Goal: Navigation & Orientation: Find specific page/section

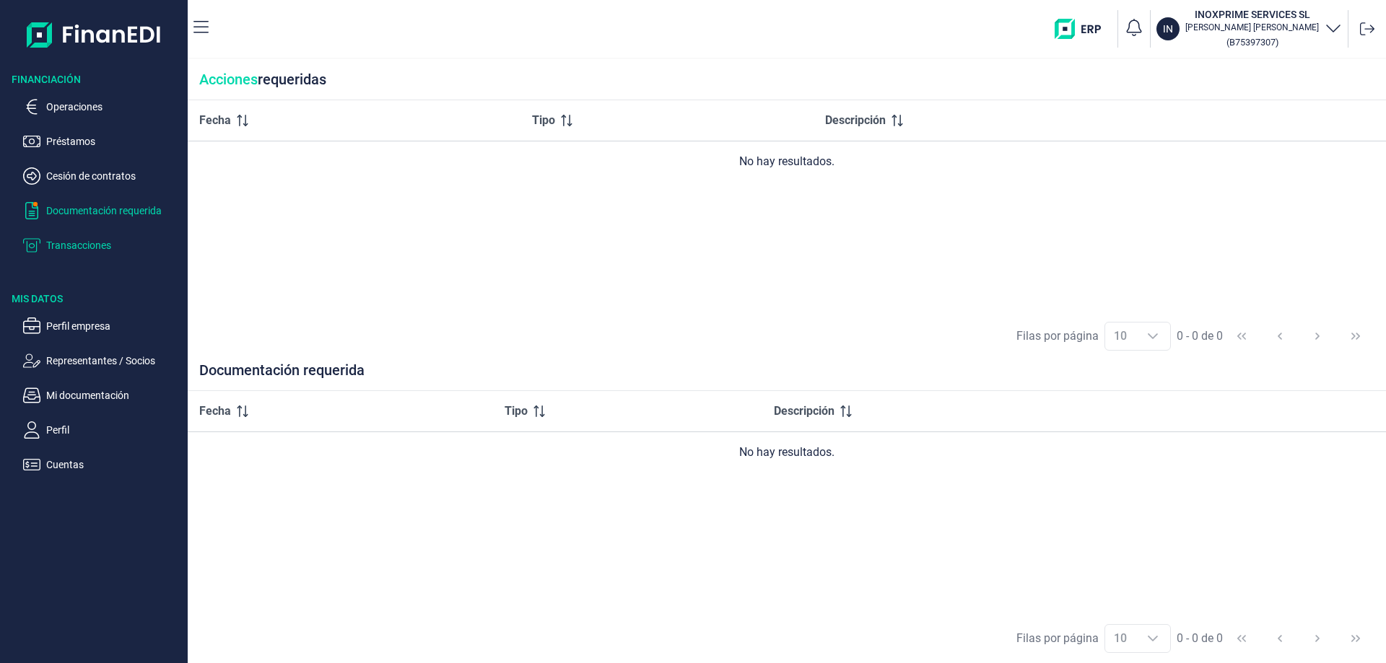
click at [75, 240] on p "Transacciones" at bounding box center [114, 245] width 136 height 17
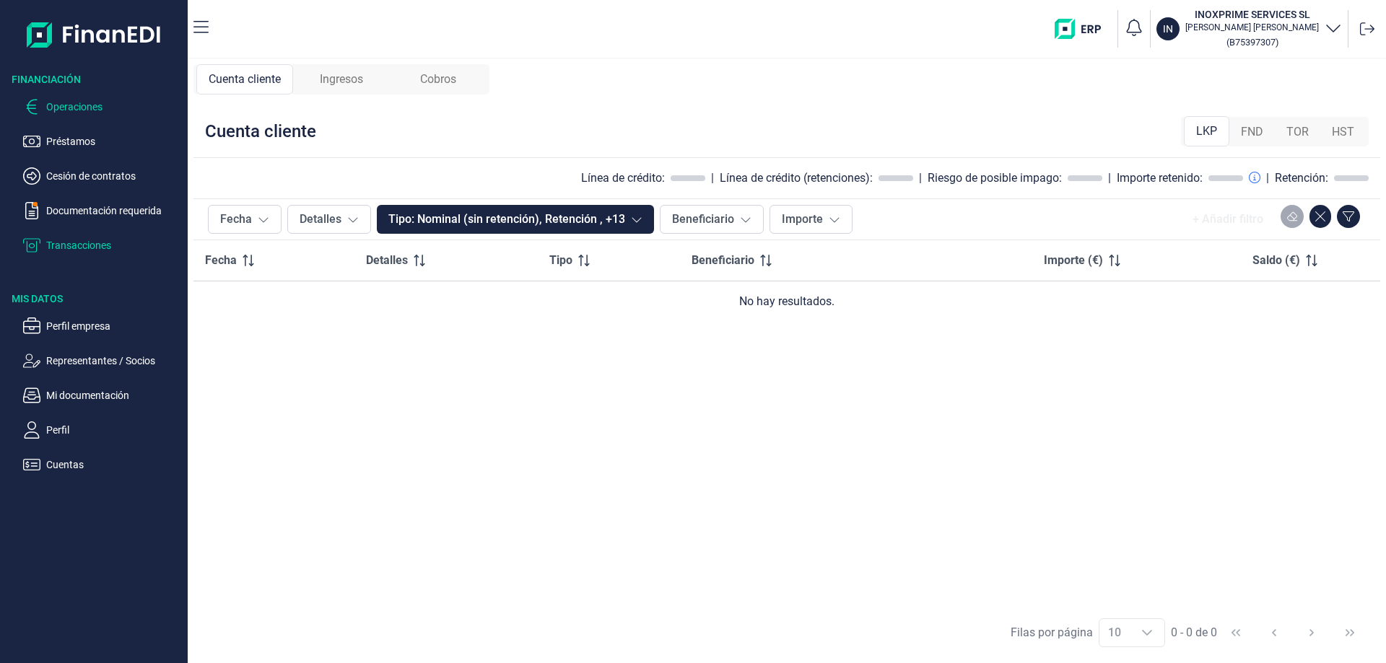
click at [69, 100] on p "Operaciones" at bounding box center [114, 106] width 136 height 17
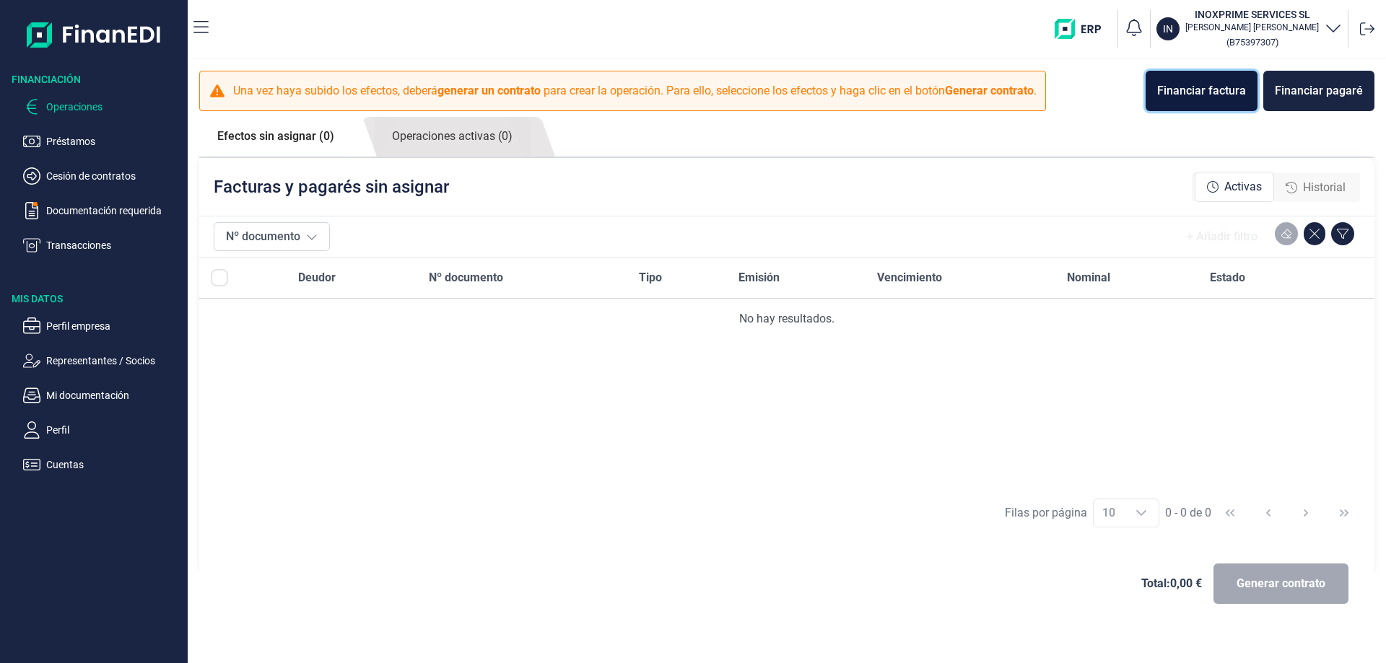
click at [1179, 91] on div "Financiar factura" at bounding box center [1201, 90] width 89 height 17
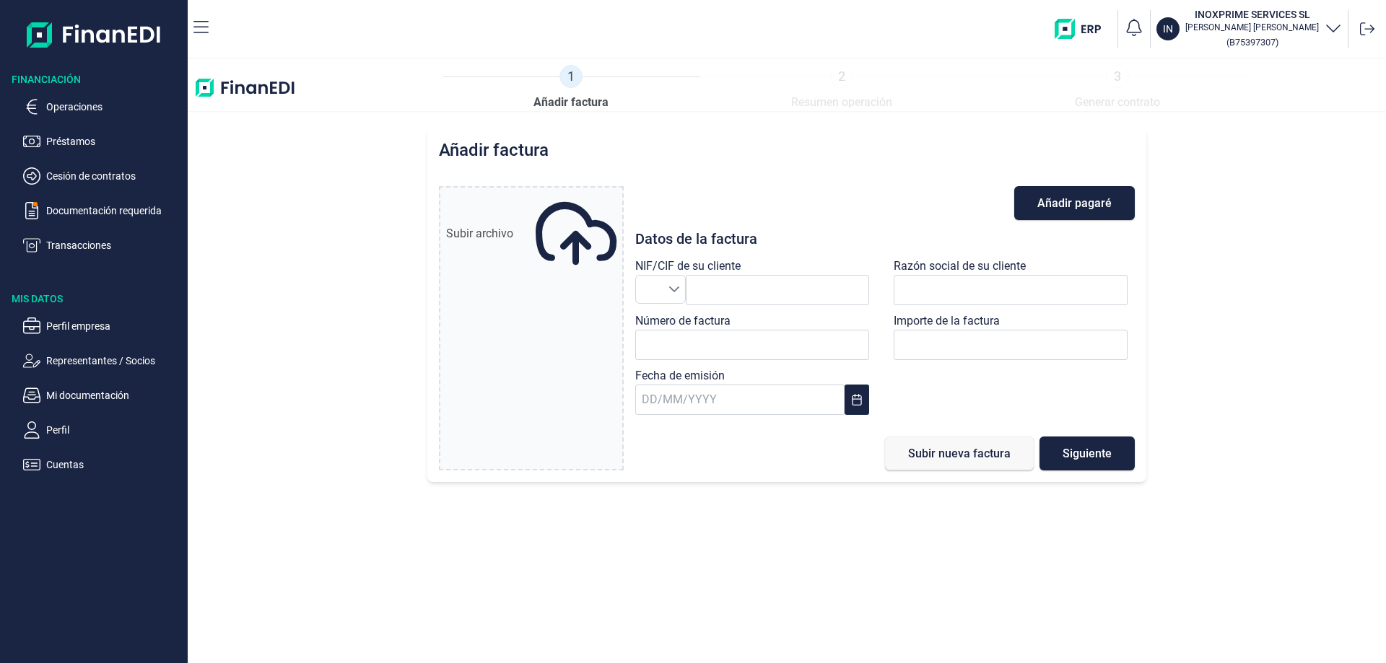
type input "0,00 €"
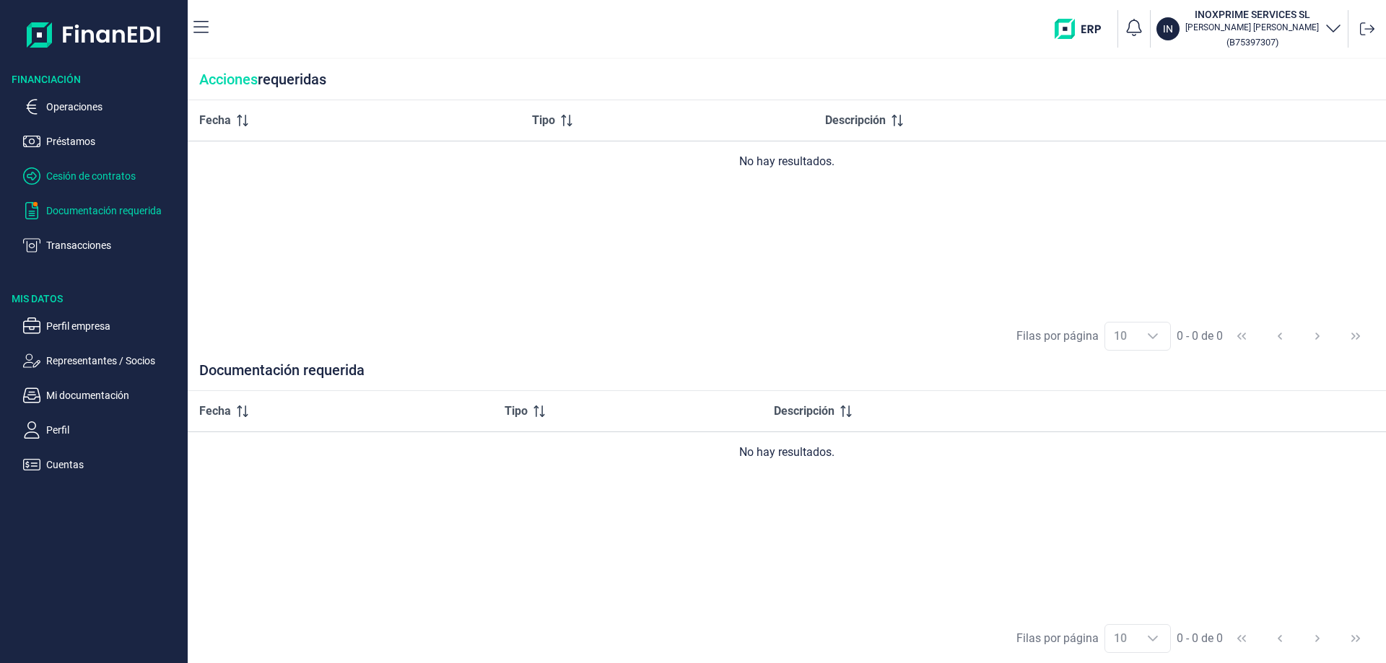
click at [82, 174] on p "Cesión de contratos" at bounding box center [114, 175] width 136 height 17
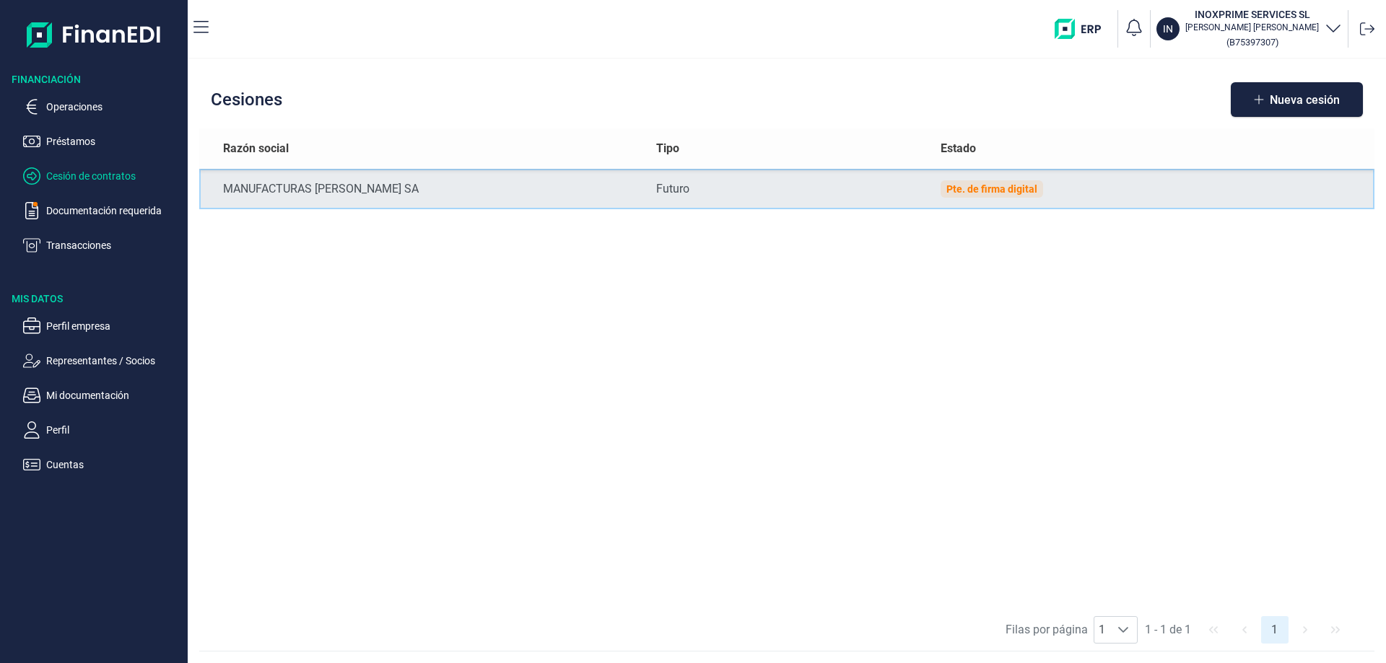
click at [753, 199] on td "Futuro" at bounding box center [786, 189] width 285 height 40
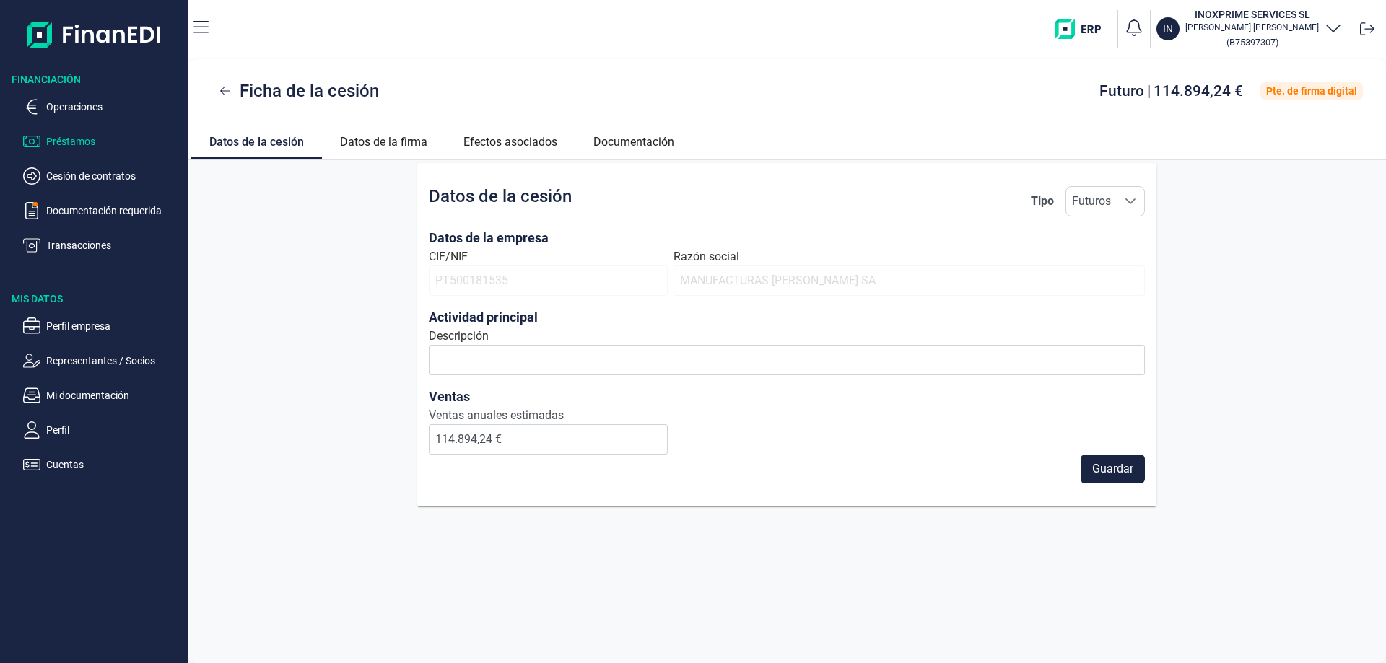
click at [79, 144] on p "Préstamos" at bounding box center [114, 141] width 136 height 17
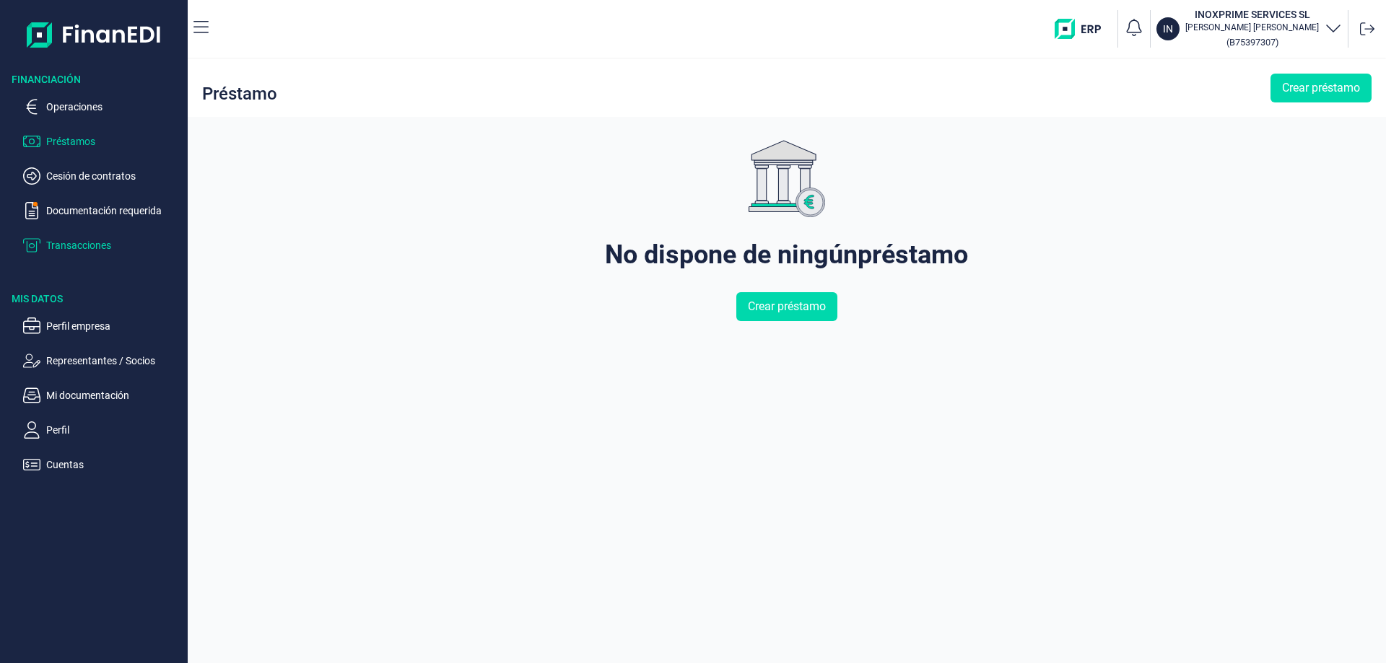
click at [71, 240] on p "Transacciones" at bounding box center [114, 245] width 136 height 17
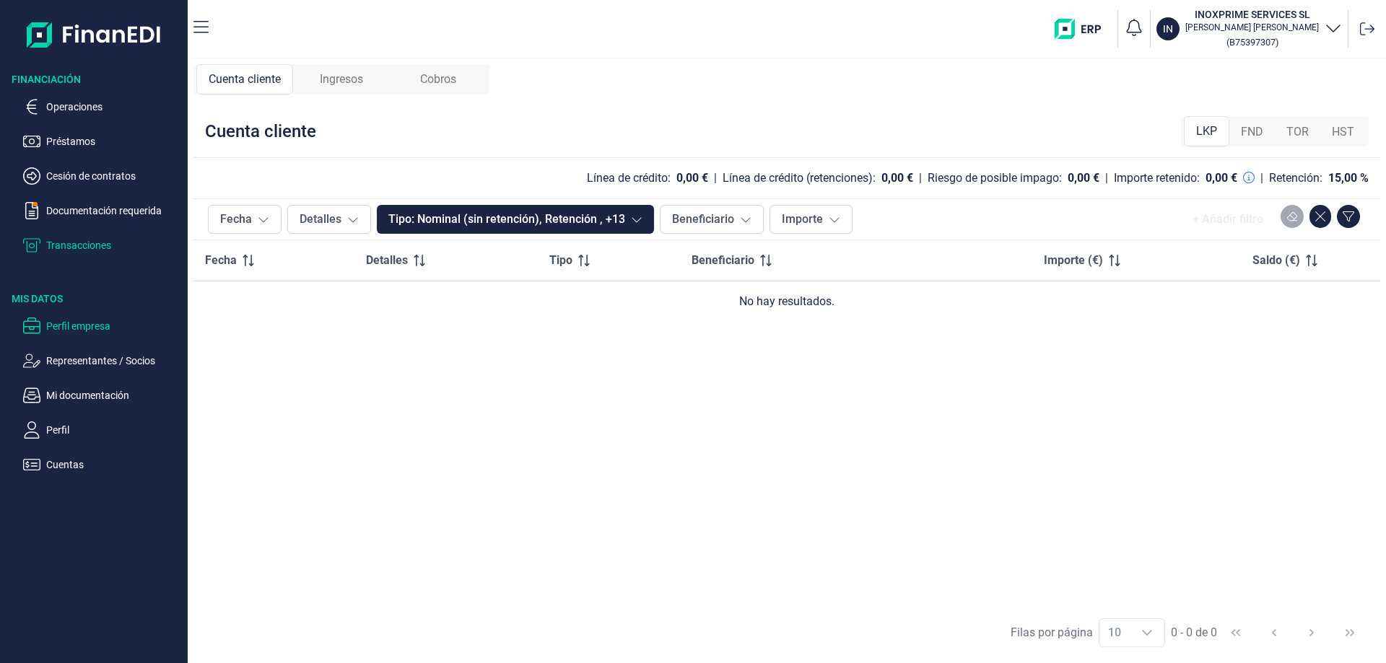
click at [64, 316] on ul "Perfil empresa Representantes / Socios Mi documentación Perfil Cuentas" at bounding box center [94, 389] width 188 height 167
click at [68, 325] on p "Perfil empresa" at bounding box center [114, 326] width 136 height 17
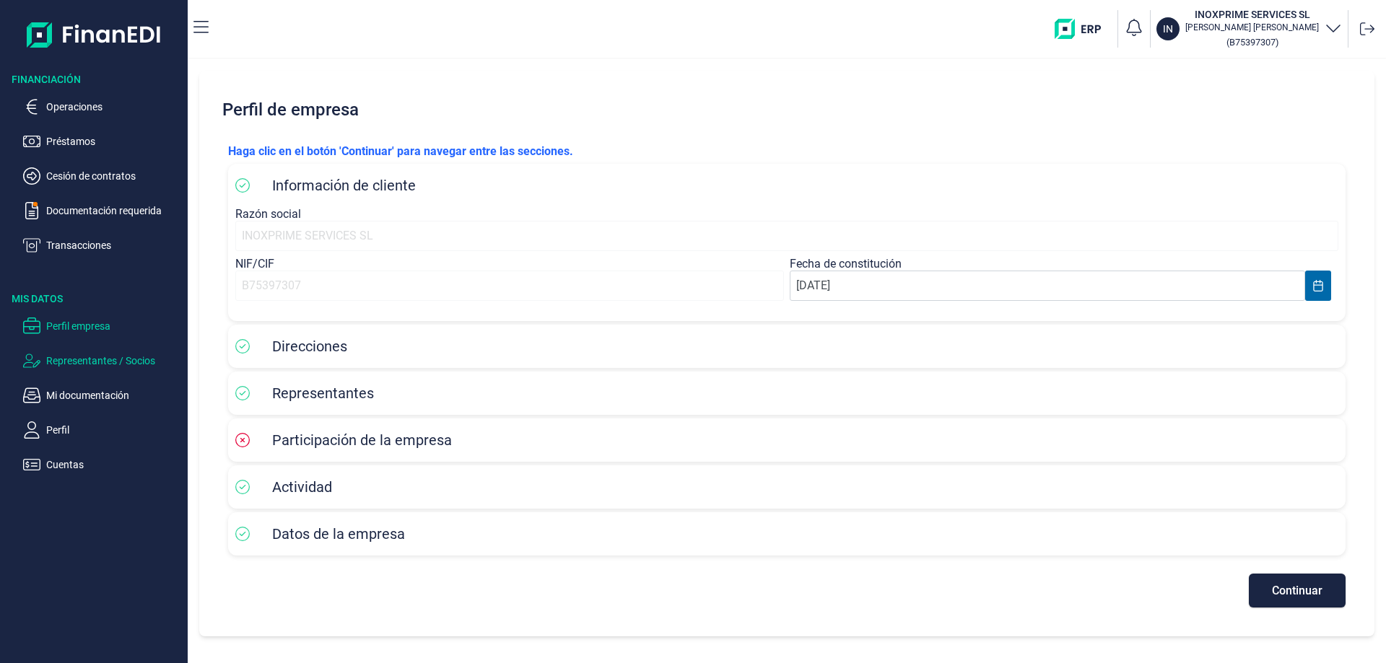
click at [56, 355] on p "Representantes / Socios" at bounding box center [114, 360] width 136 height 17
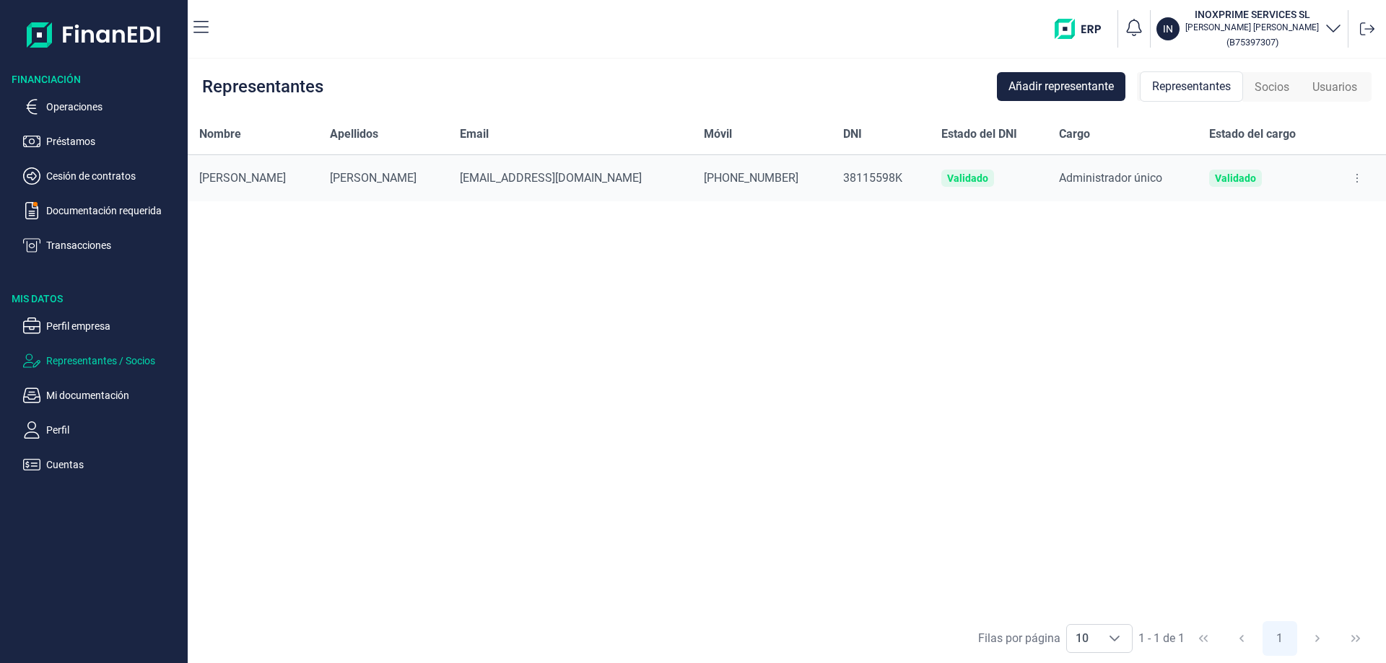
click at [64, 385] on ul "Perfil empresa Representantes / Socios Mi documentación Perfil Cuentas" at bounding box center [94, 389] width 188 height 167
click at [64, 391] on p "Mi documentación" at bounding box center [114, 395] width 136 height 17
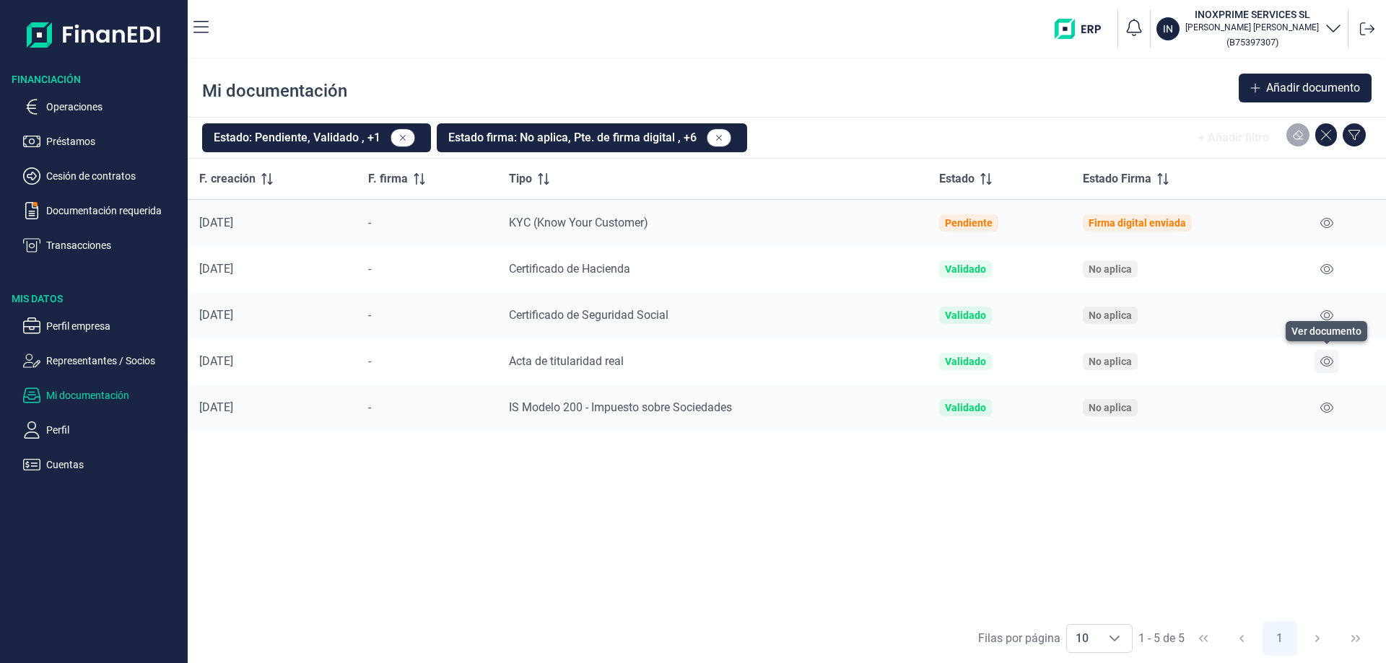
click at [1327, 360] on icon at bounding box center [1326, 362] width 13 height 12
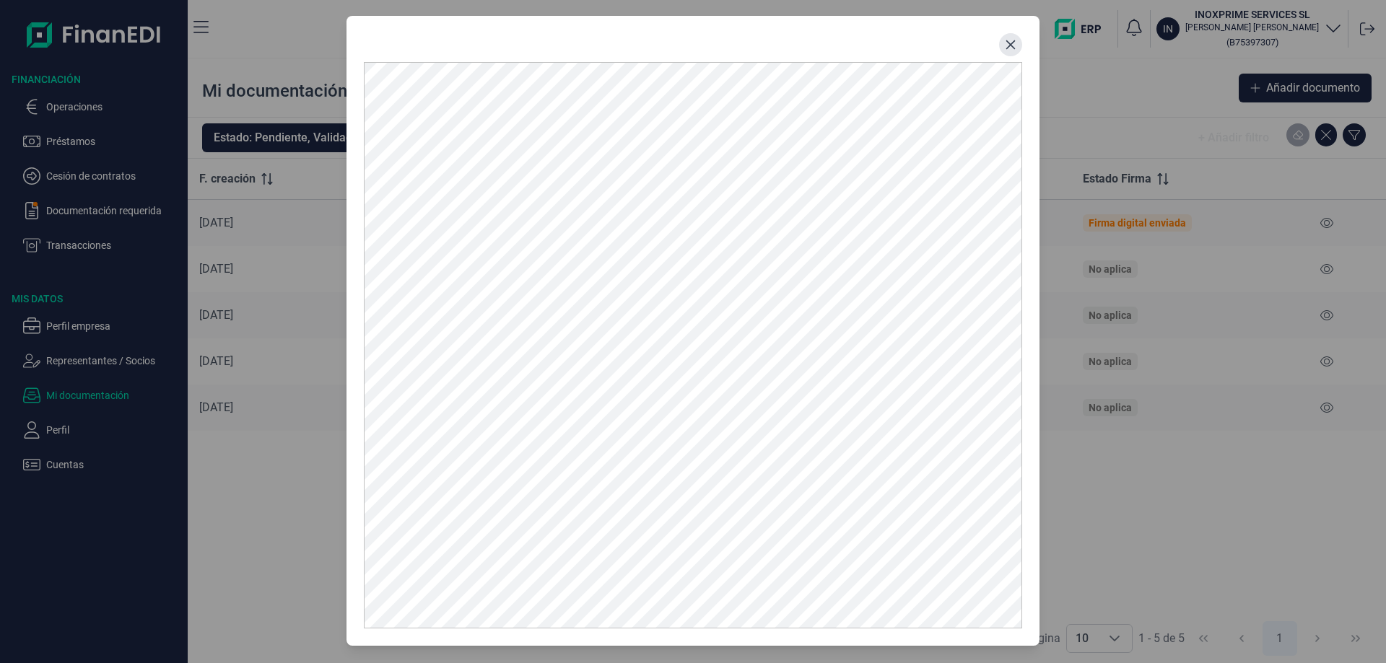
click at [1003, 37] on button "Close" at bounding box center [1010, 44] width 23 height 23
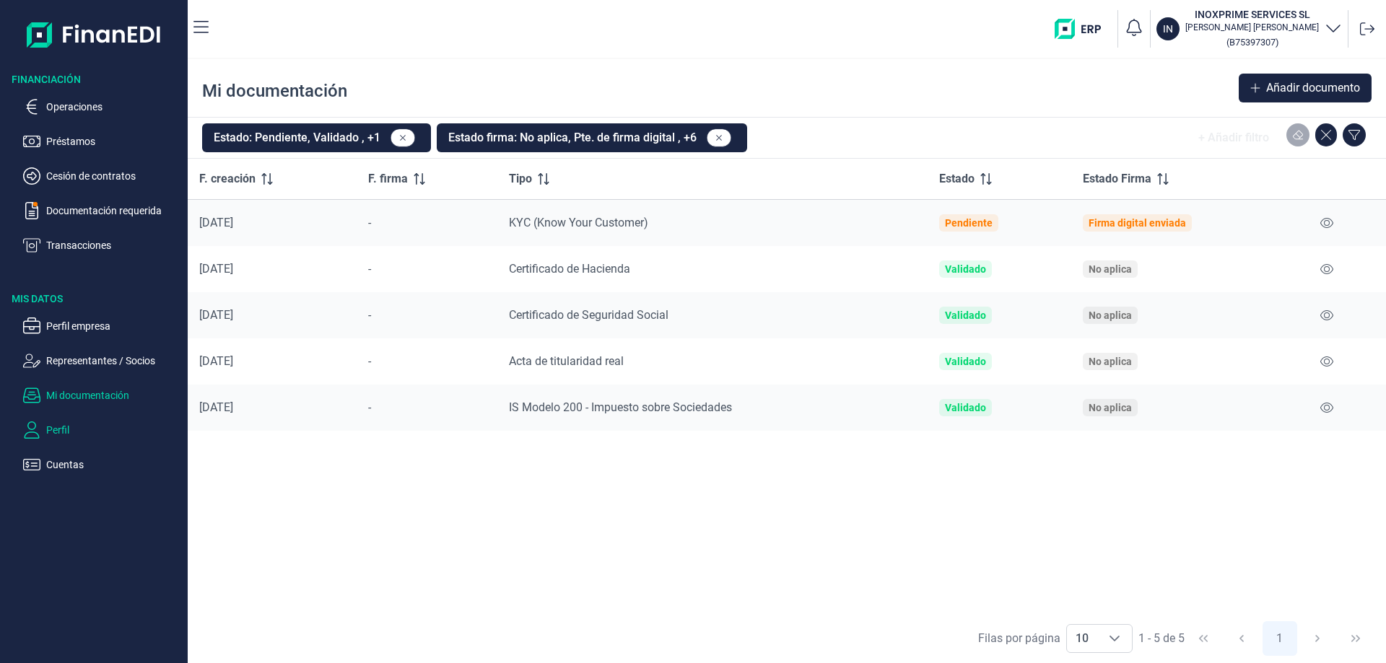
click at [70, 427] on p "Perfil" at bounding box center [114, 429] width 136 height 17
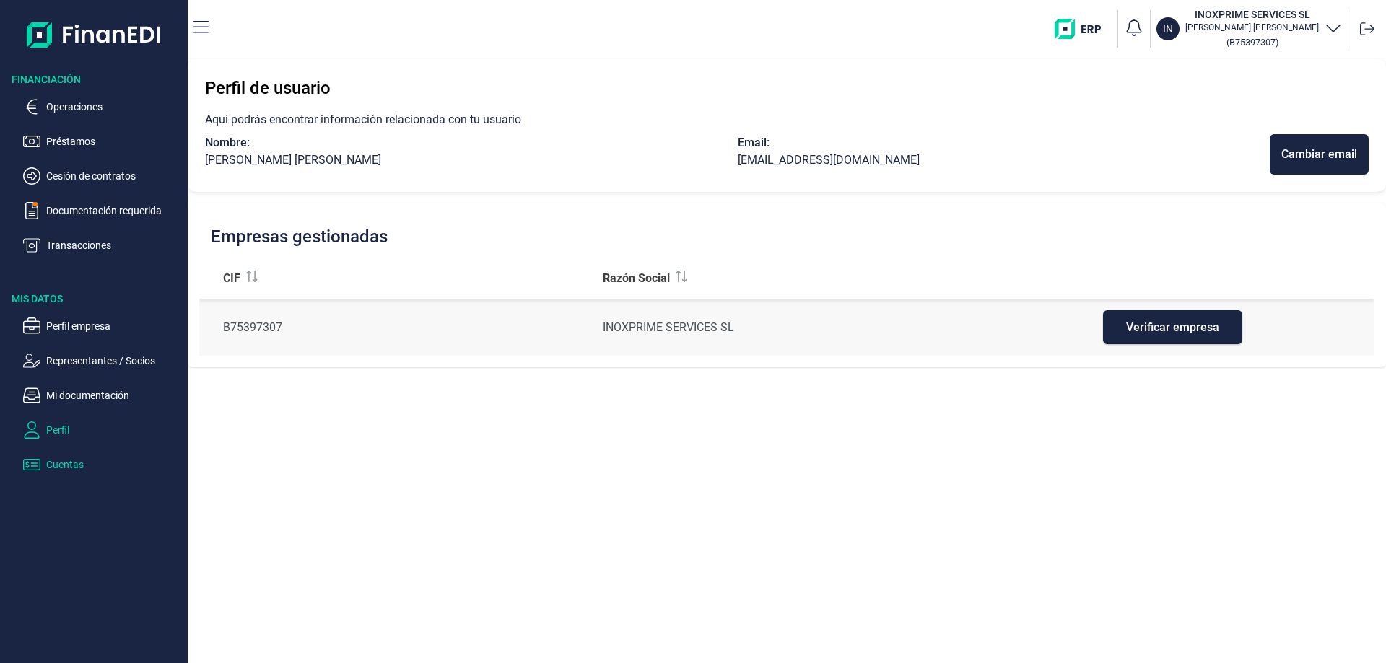
click at [76, 465] on p "Cuentas" at bounding box center [114, 464] width 136 height 17
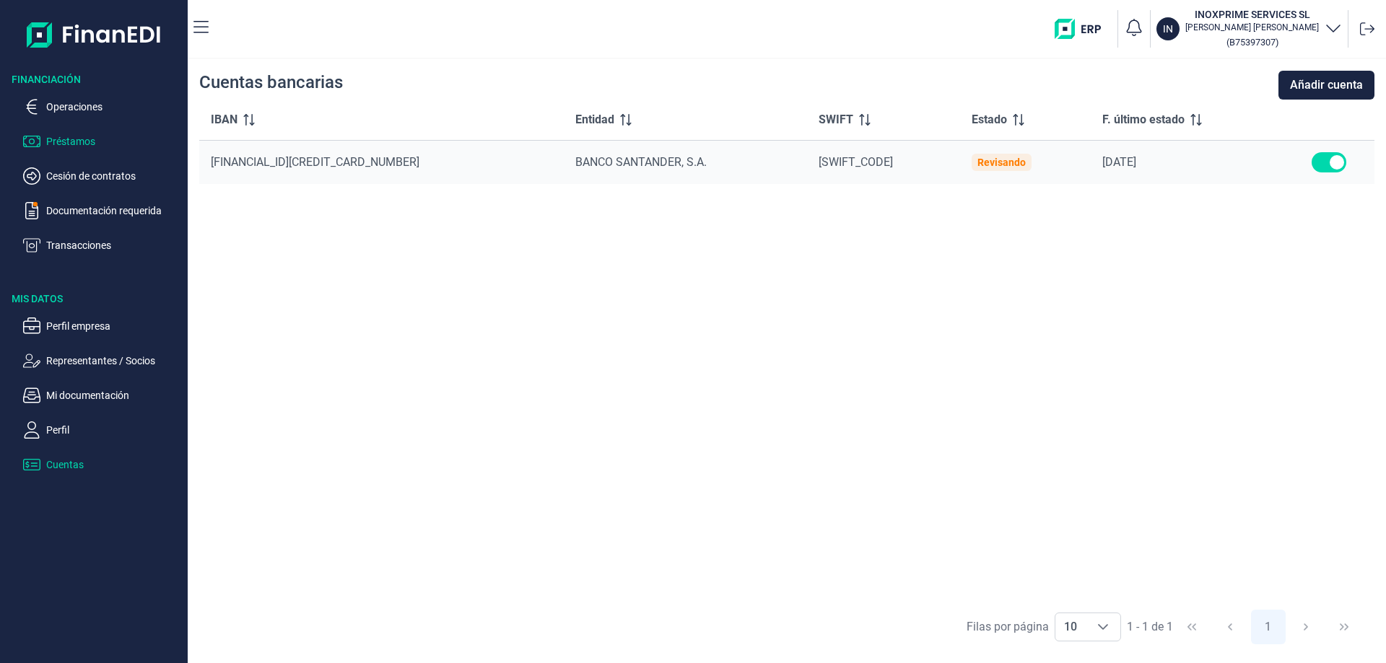
click at [71, 144] on p "Préstamos" at bounding box center [114, 141] width 136 height 17
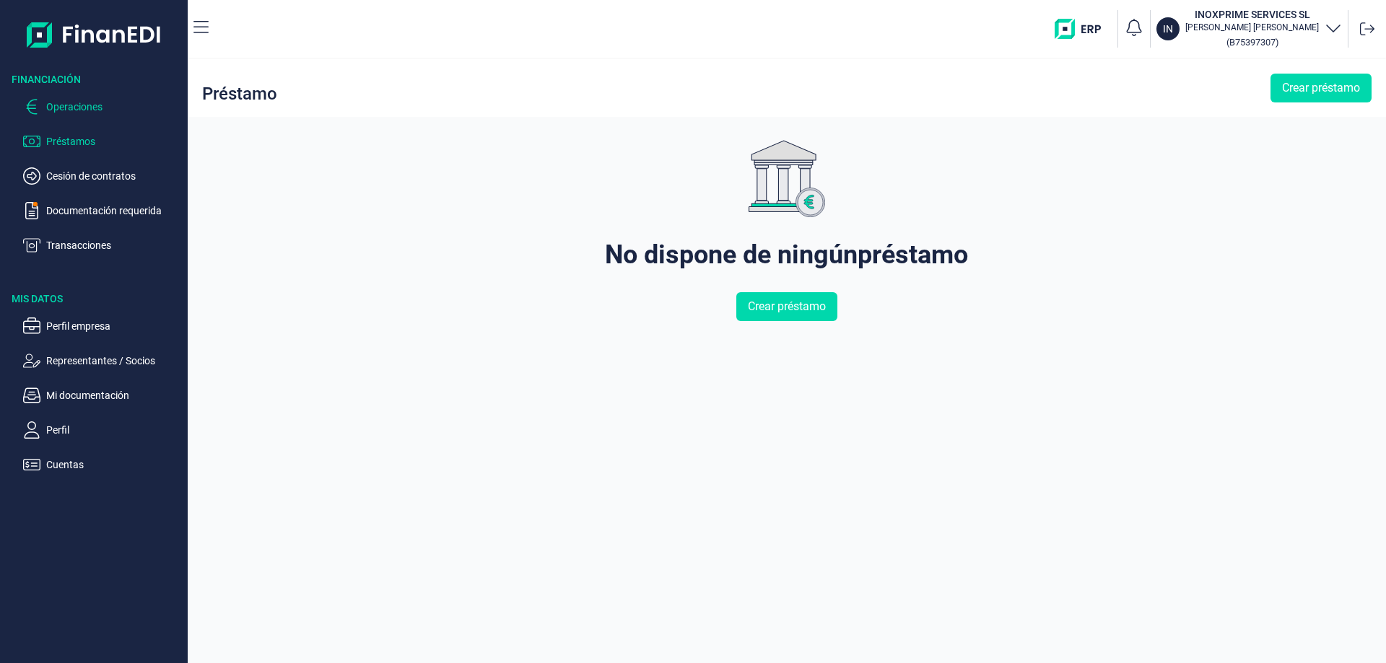
click at [88, 106] on p "Operaciones" at bounding box center [114, 106] width 136 height 17
